Goal: Register for event/course: Sign up to attend an event or enroll in a course

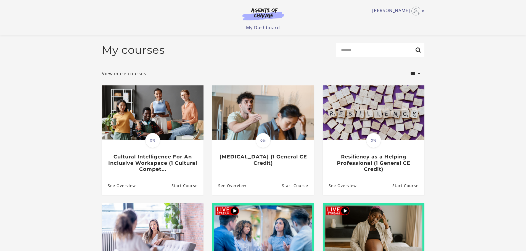
scroll to position [26, 0]
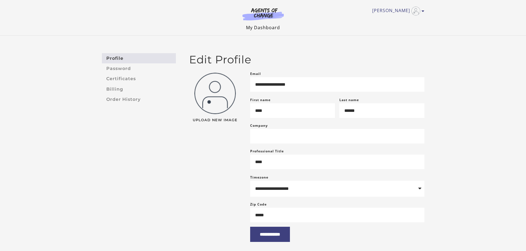
click at [263, 26] on link "My Dashboard" at bounding box center [263, 28] width 34 height 6
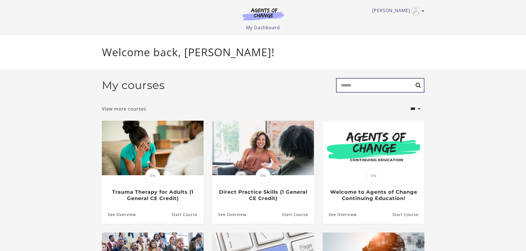
click at [357, 86] on input "Search" at bounding box center [380, 85] width 88 height 15
type input "*******"
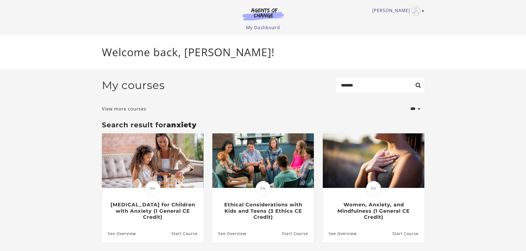
click at [264, 9] on img at bounding box center [263, 14] width 53 height 13
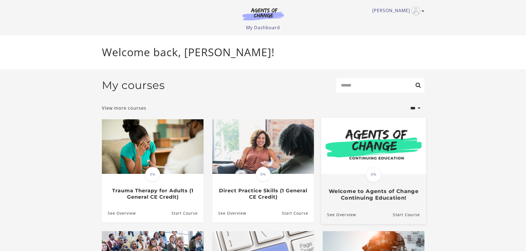
click at [375, 153] on img at bounding box center [373, 146] width 105 height 57
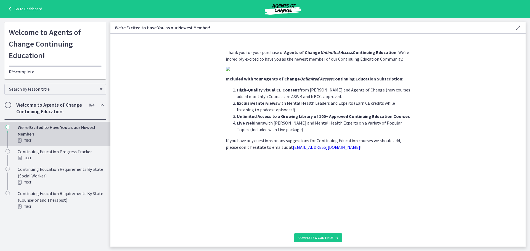
click at [24, 7] on link "Go to Dashboard" at bounding box center [25, 9] width 36 height 7
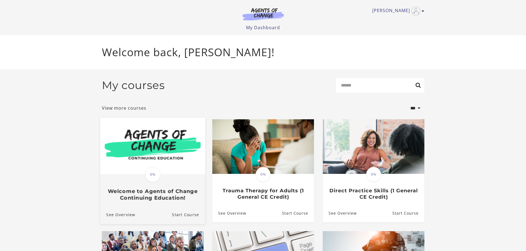
click at [147, 139] on img at bounding box center [152, 146] width 105 height 57
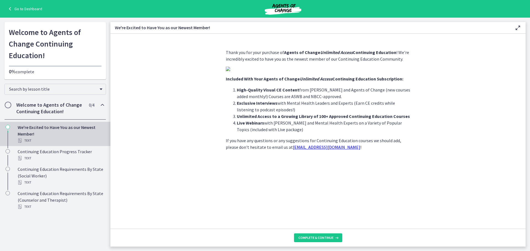
scroll to position [28, 0]
click at [310, 235] on button "Complete & continue" at bounding box center [318, 238] width 48 height 9
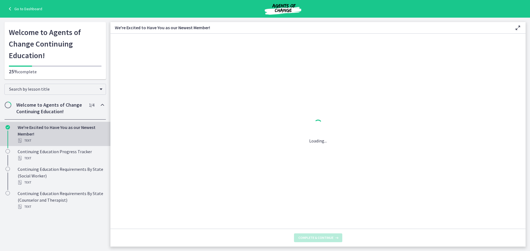
scroll to position [0, 0]
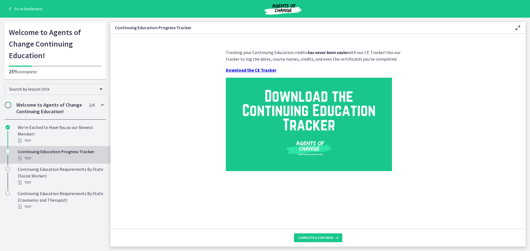
click at [242, 69] on strong "Download the CE Tracker" at bounding box center [251, 70] width 51 height 6
click at [20, 8] on link "Go to Dashboard" at bounding box center [25, 9] width 36 height 7
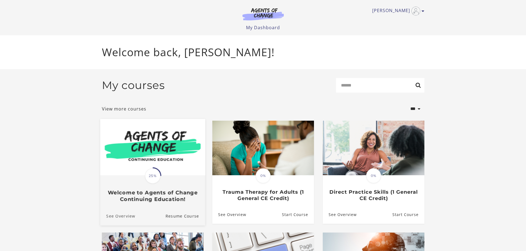
click at [125, 217] on link "See Overview" at bounding box center [117, 216] width 35 height 18
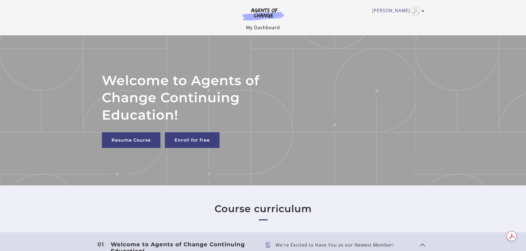
click at [263, 27] on link "My Dashboard" at bounding box center [263, 28] width 34 height 6
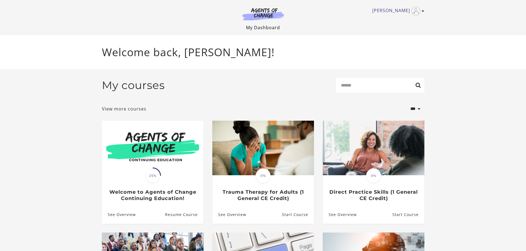
click at [262, 27] on link "My Dashboard" at bounding box center [263, 28] width 34 height 6
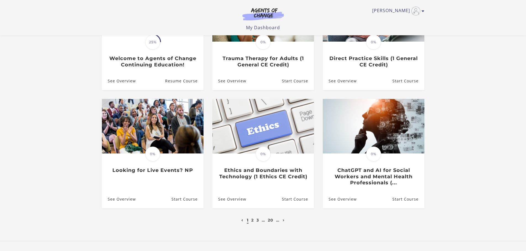
scroll to position [110, 0]
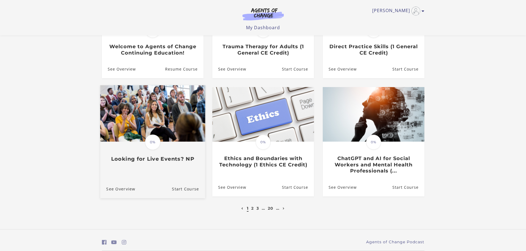
click at [147, 159] on h3 "Looking for Live Events? NP" at bounding box center [152, 159] width 93 height 6
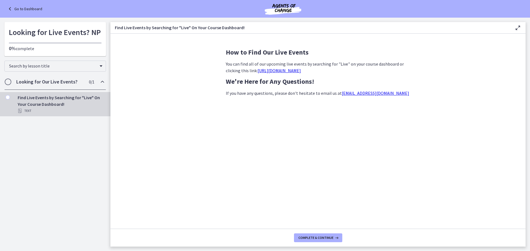
click at [291, 70] on link "[URL][DOMAIN_NAME]" at bounding box center [279, 71] width 43 height 6
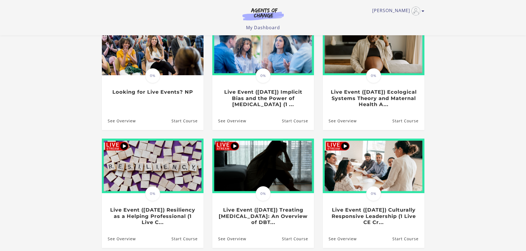
scroll to position [83, 0]
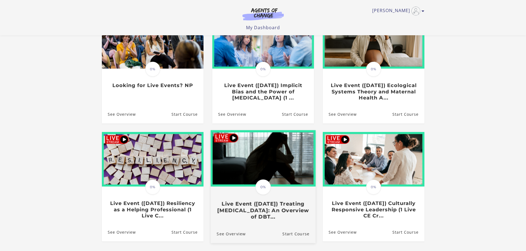
click at [265, 157] on img at bounding box center [262, 159] width 105 height 57
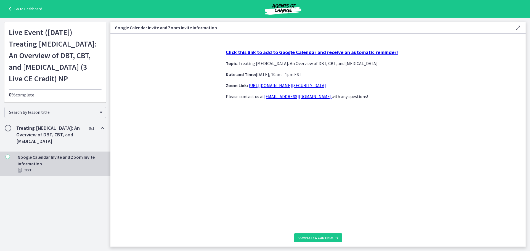
click at [291, 87] on link "[URL][DOMAIN_NAME][SECURITY_DATA]" at bounding box center [287, 86] width 77 height 6
click at [268, 50] on strong "Click this link to add to Google Calendar and receive an automatic reminder!" at bounding box center [312, 52] width 172 height 6
click at [326, 85] on link "https://us02web.zoom.us/j/85845271607?pwd=aTkx6u1HwK5ErGDRgavMk0POmwi4Vi.1" at bounding box center [287, 86] width 77 height 6
click at [302, 85] on link "https://us02web.zoom.us/j/85845271607?pwd=aTkx6u1HwK5ErGDRgavMk0POmwi4Vi.1" at bounding box center [287, 86] width 77 height 6
click at [309, 86] on link "https://us02web.zoom.us/j/85845271607?pwd=aTkx6u1HwK5ErGDRgavMk0POmwi4Vi.1" at bounding box center [287, 86] width 77 height 6
